Goal: Task Accomplishment & Management: Use online tool/utility

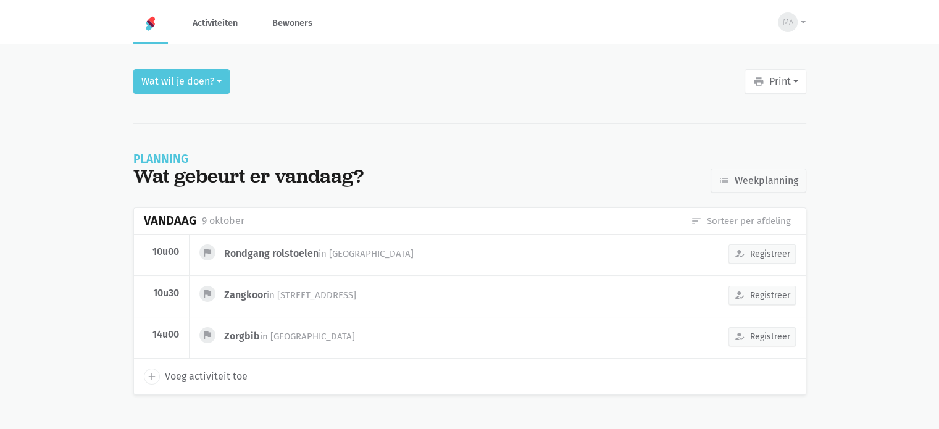
click at [166, 96] on div "Wat wil je doen? print Print Affiches Deze week Volgende week Planning Vandaag …" at bounding box center [470, 296] width 704 height 455
click at [167, 87] on button "Wat wil je doen?" at bounding box center [181, 81] width 96 height 25
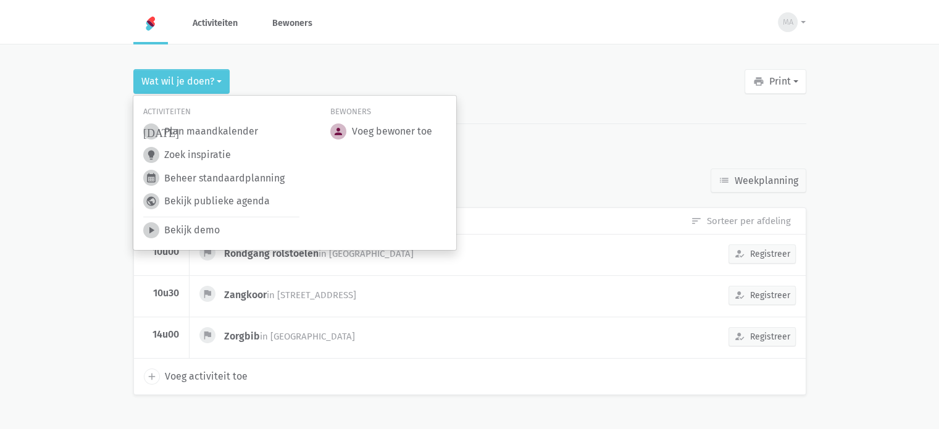
click at [195, 143] on div "Activiteiten [DATE] Plan maandkalender lightbulb Zoek inspiratie calendar_month…" at bounding box center [221, 173] width 187 height 135
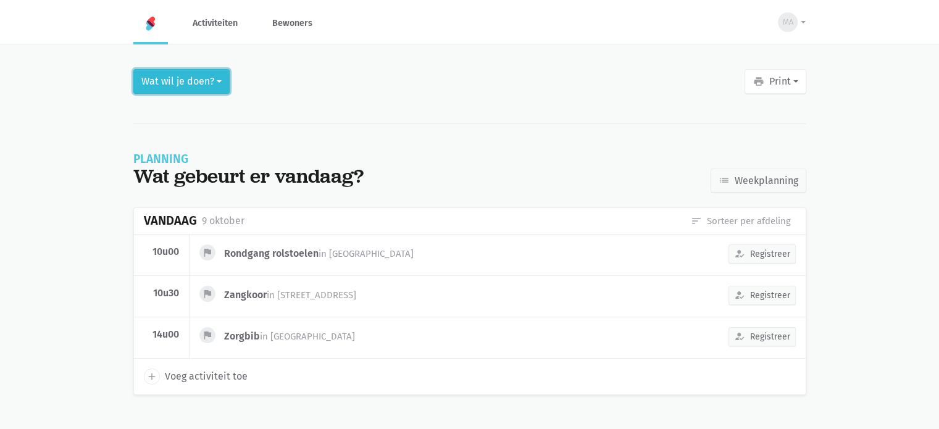
click at [193, 86] on button "Wat wil je doen?" at bounding box center [181, 81] width 96 height 25
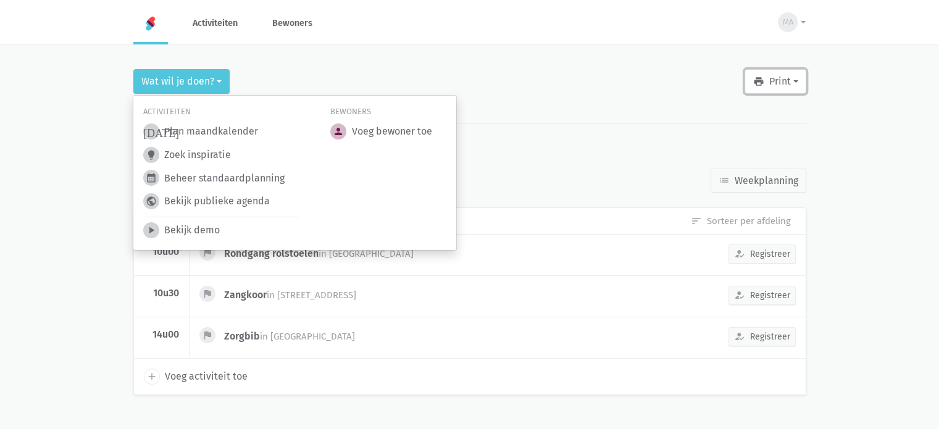
click at [768, 75] on button "print Print" at bounding box center [775, 81] width 61 height 25
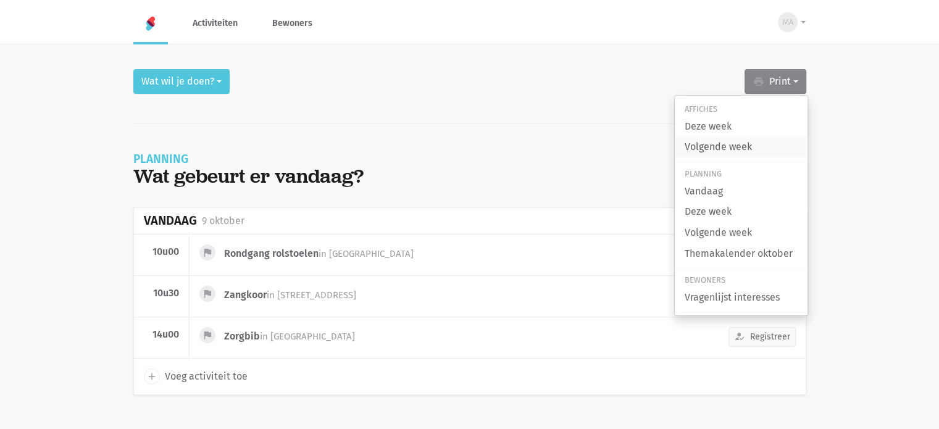
click at [734, 148] on link "Volgende week" at bounding box center [741, 146] width 133 height 21
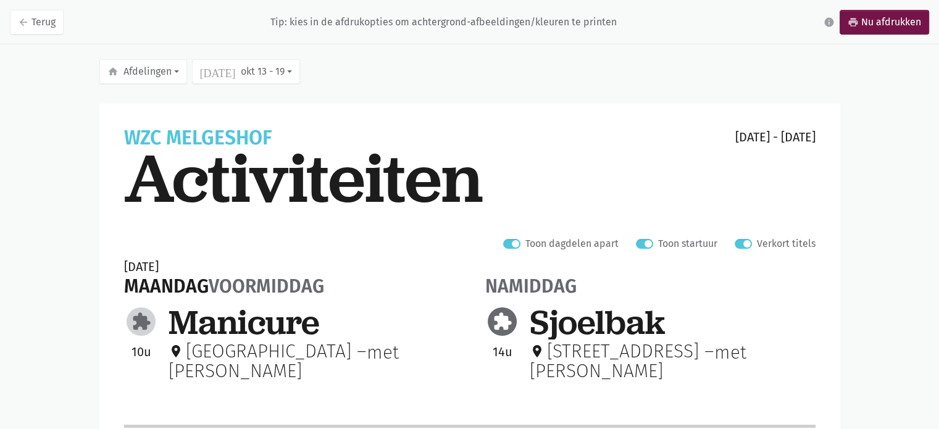
click at [757, 244] on label "Verkort titels" at bounding box center [786, 244] width 59 height 16
click at [745, 244] on input "Verkort titels" at bounding box center [740, 242] width 10 height 13
checkbox input "false"
click at [862, 19] on link "print Nu afdrukken" at bounding box center [885, 22] width 90 height 25
click at [49, 24] on link "arrow_back Terug" at bounding box center [37, 22] width 54 height 25
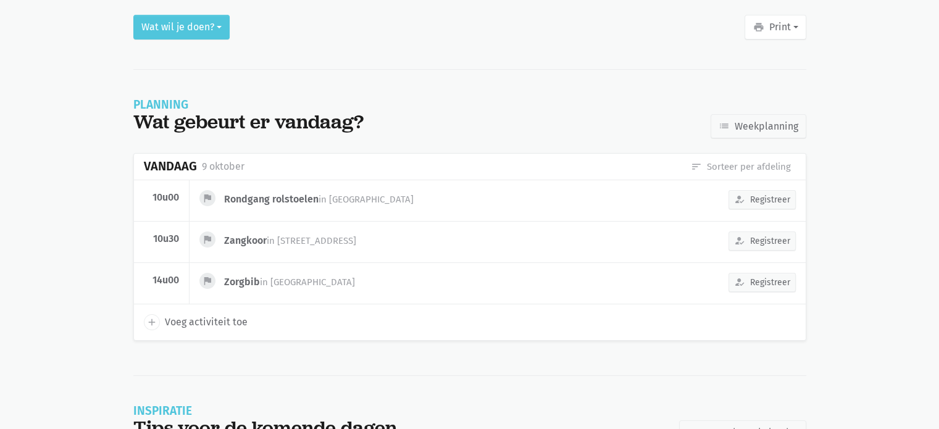
scroll to position [93, 0]
